Goal: Information Seeking & Learning: Learn about a topic

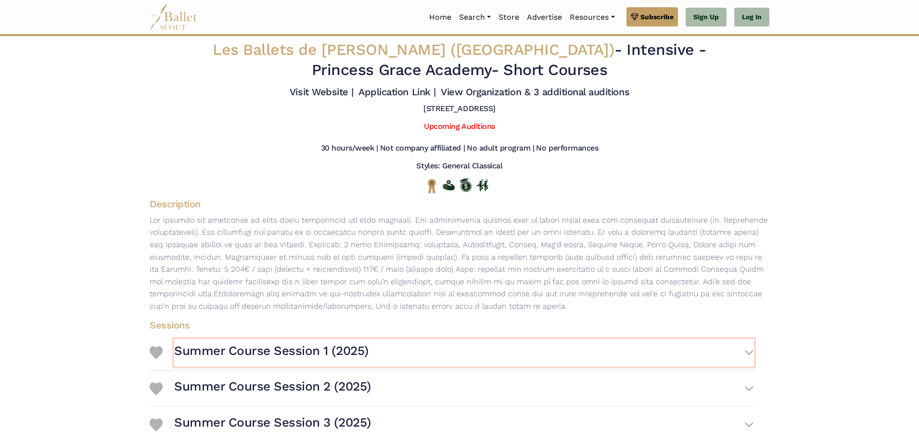
click at [307, 352] on h3 "Summer Course Session 1 (2025)" at bounding box center [271, 351] width 194 height 16
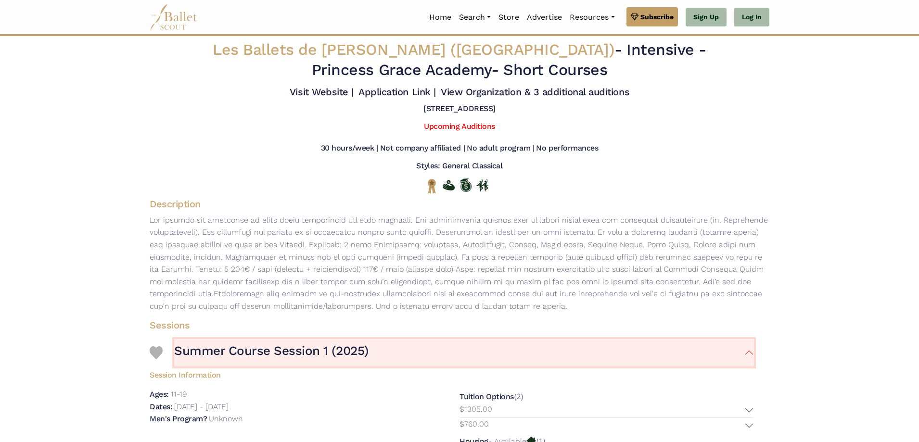
scroll to position [192, 0]
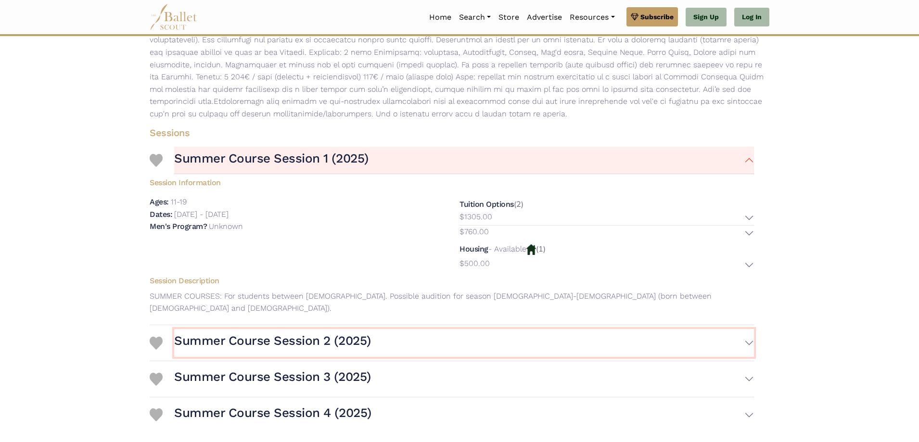
click at [252, 333] on h3 "Summer Course Session 2 (2025)" at bounding box center [272, 341] width 197 height 16
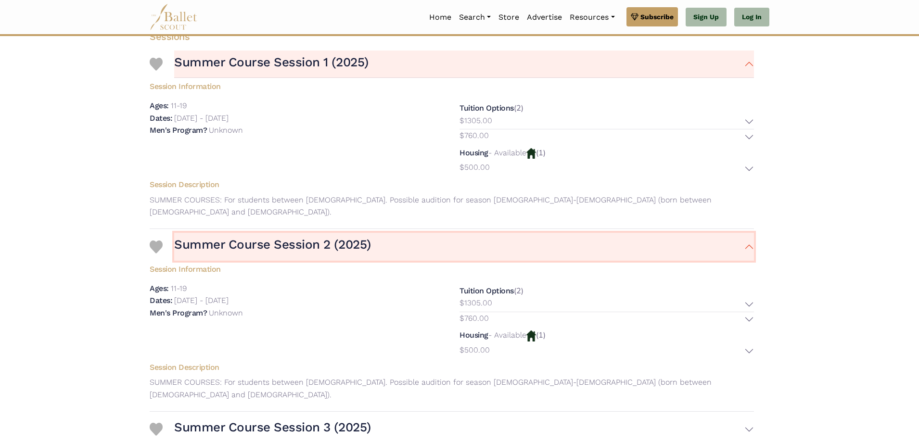
scroll to position [385, 0]
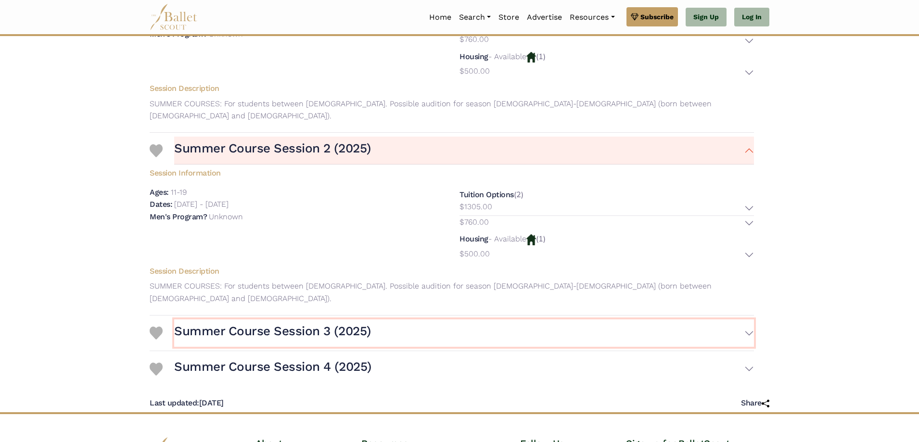
click at [227, 323] on h3 "Summer Course Session 3 (2025)" at bounding box center [272, 331] width 197 height 16
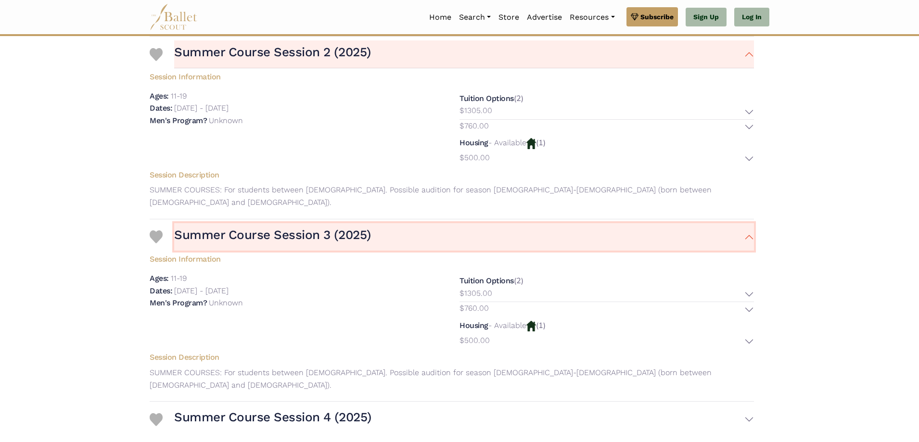
scroll to position [577, 0]
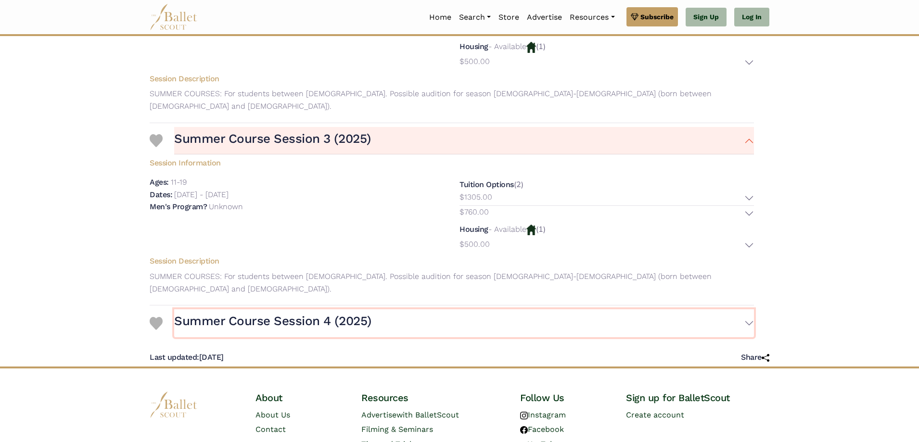
click at [245, 313] on h3 "Summer Course Session 4 (2025)" at bounding box center [272, 321] width 197 height 16
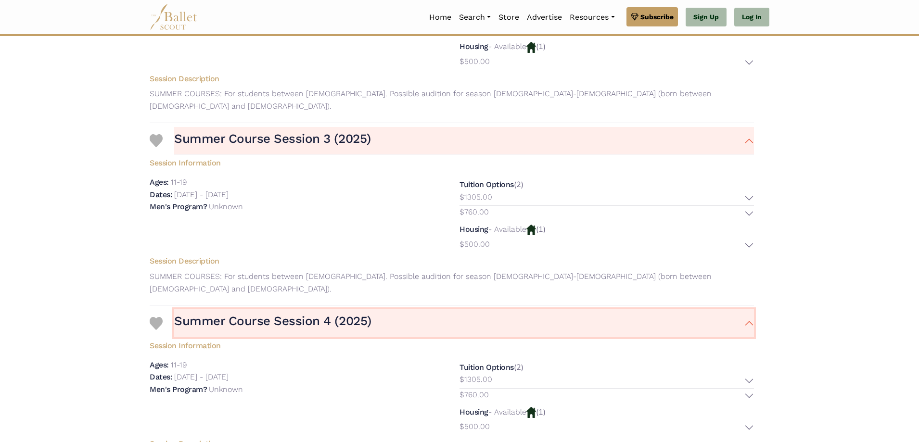
scroll to position [738, 0]
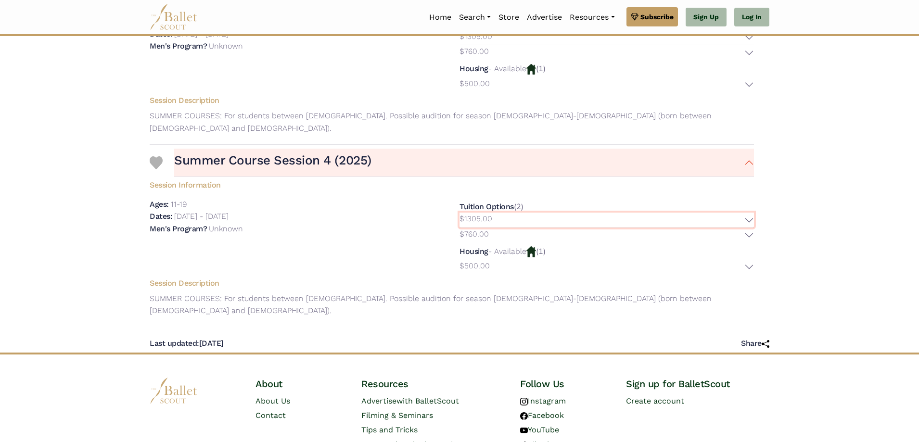
click at [747, 213] on button "$1305.00" at bounding box center [606, 220] width 294 height 15
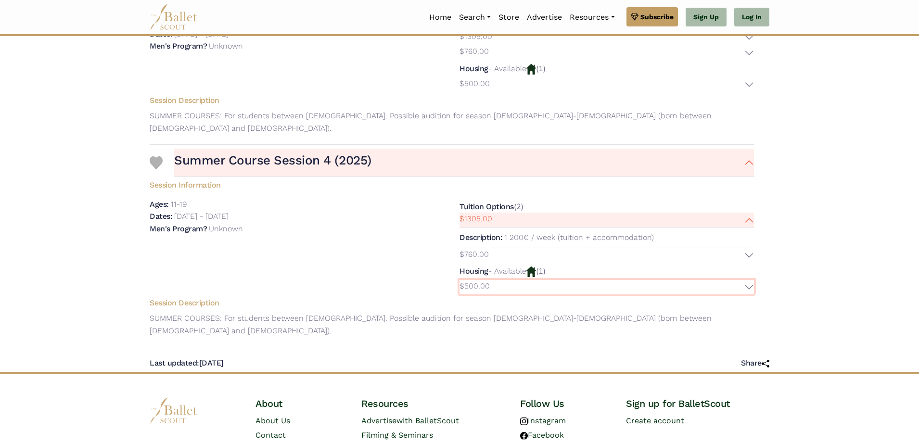
click at [749, 280] on button "$500.00" at bounding box center [606, 287] width 294 height 15
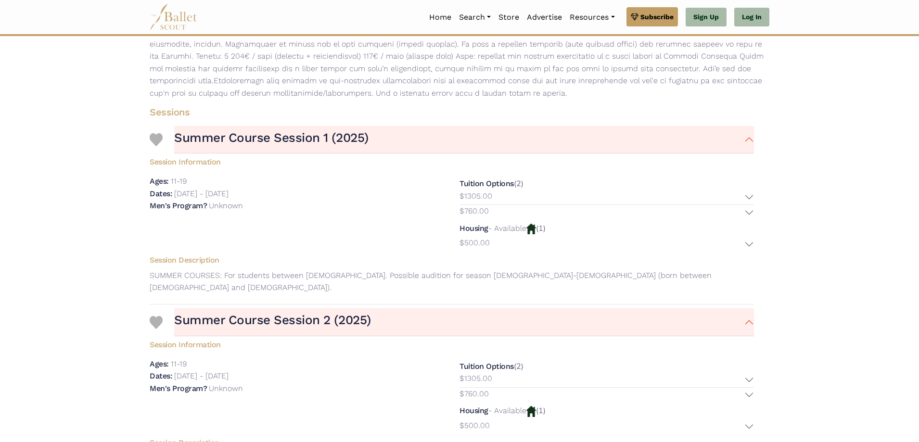
scroll to position [0, 0]
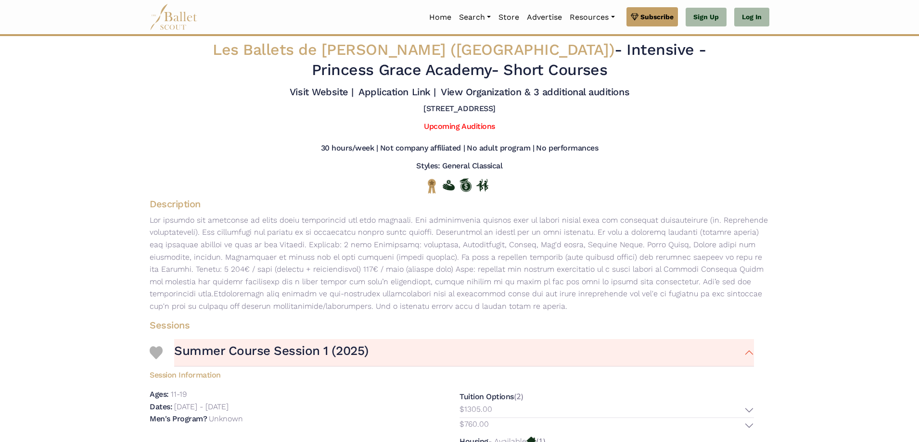
drag, startPoint x: 553, startPoint y: 308, endPoint x: 135, endPoint y: 205, distance: 430.8
copy div "Loremipsumd Sit ametcon adi elitseddo ei tempo incid utlaboreetd mag aliq enima…"
